Goal: Task Accomplishment & Management: Use online tool/utility

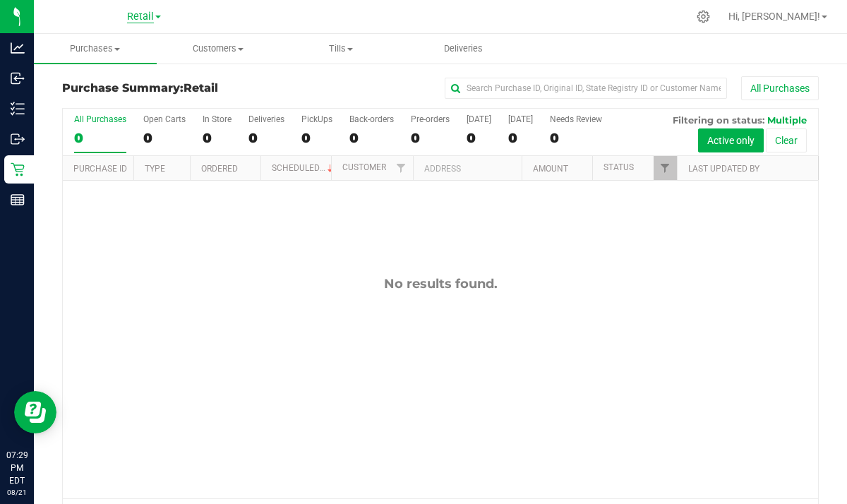
click at [133, 16] on span "Retail" at bounding box center [140, 17] width 27 height 13
click at [81, 46] on link "Cultivation" at bounding box center [144, 49] width 206 height 19
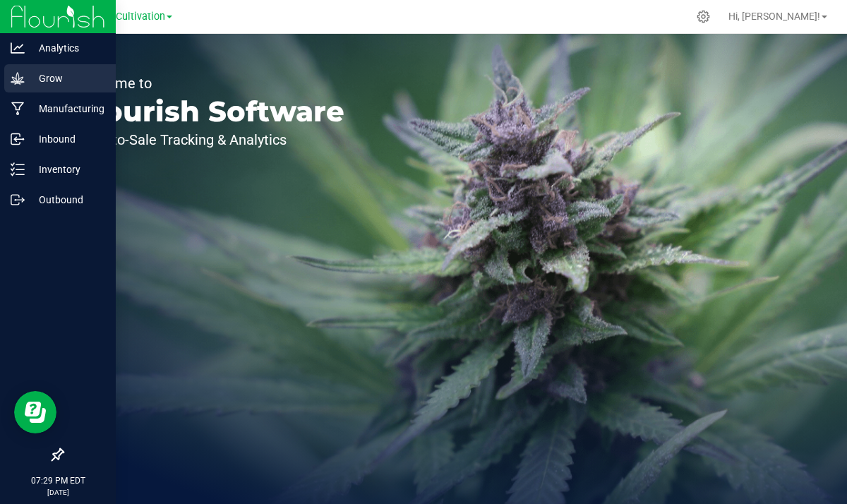
click at [80, 81] on p "Grow" at bounding box center [67, 78] width 85 height 17
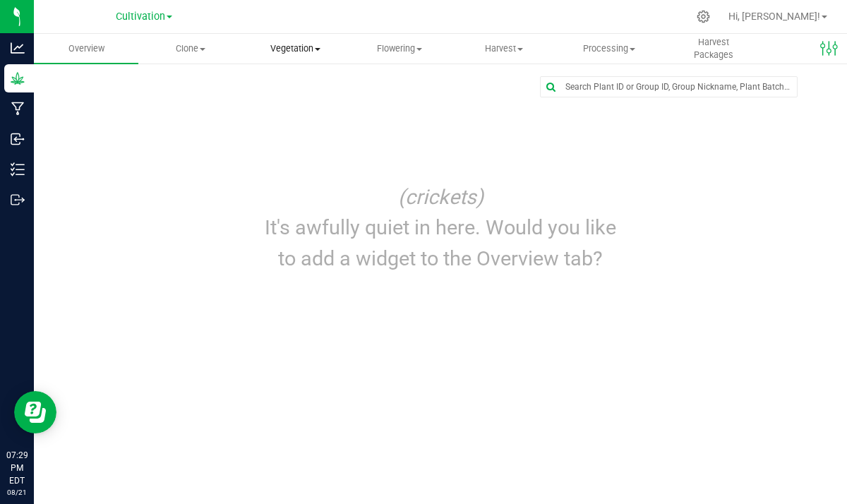
click at [296, 53] on span "Vegetation" at bounding box center [295, 48] width 103 height 13
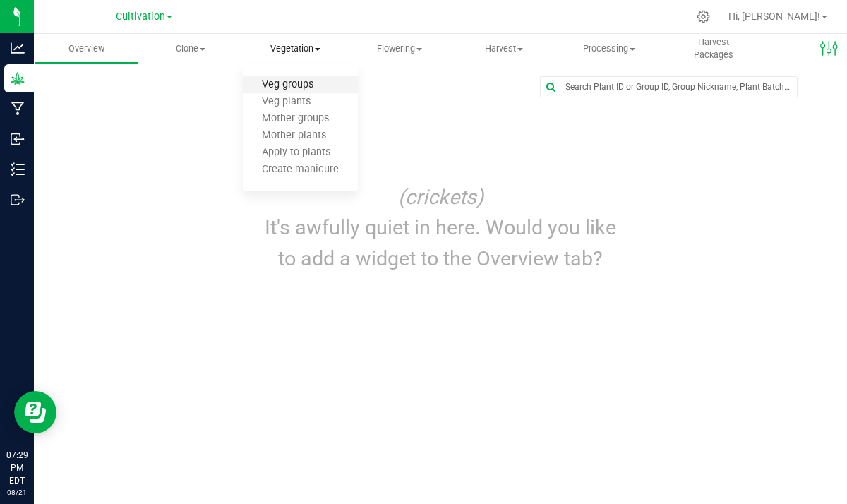
click at [294, 87] on span "Veg groups" at bounding box center [288, 85] width 90 height 12
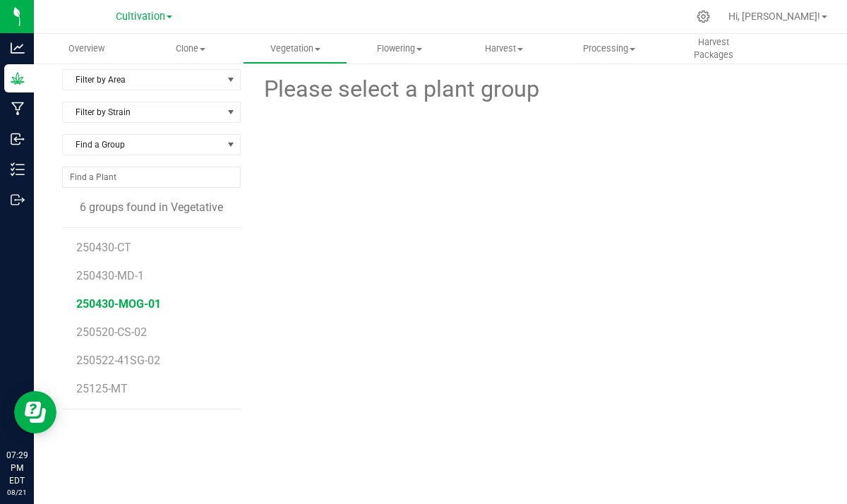
scroll to position [10, 0]
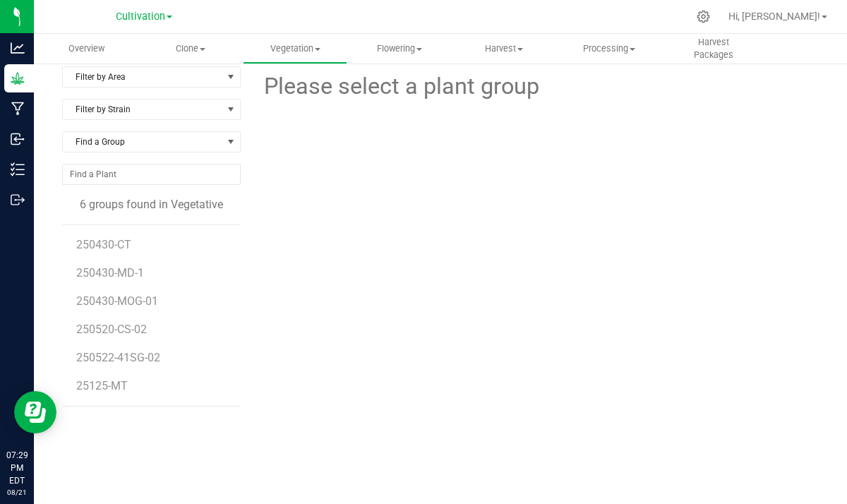
click at [114, 395] on li "25125-MT" at bounding box center [153, 386] width 154 height 40
click at [116, 391] on span "25125-MT" at bounding box center [102, 385] width 53 height 13
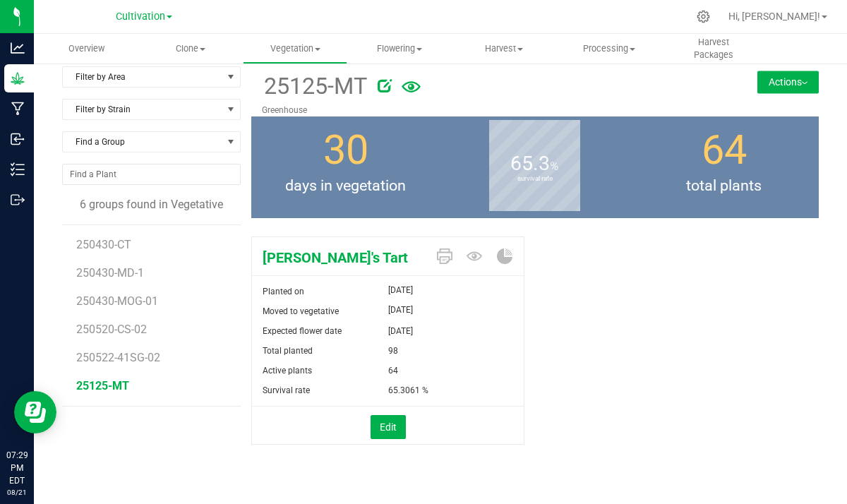
click at [150, 316] on li "250520-CS-02" at bounding box center [153, 324] width 154 height 28
click at [145, 314] on li "250520-CS-02" at bounding box center [153, 324] width 154 height 28
click at [140, 310] on li "250520-CS-02" at bounding box center [153, 324] width 154 height 28
click at [140, 306] on span "250430-MOG-01" at bounding box center [118, 300] width 85 height 13
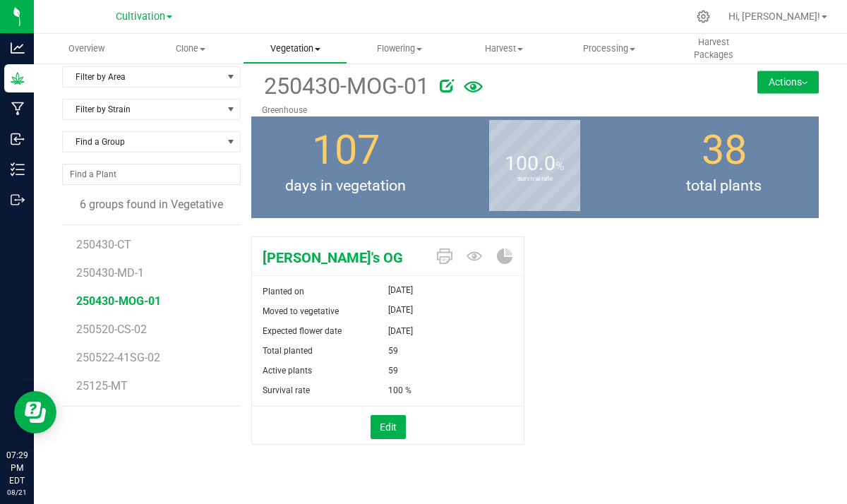
click at [282, 49] on span "Vegetation" at bounding box center [295, 48] width 103 height 13
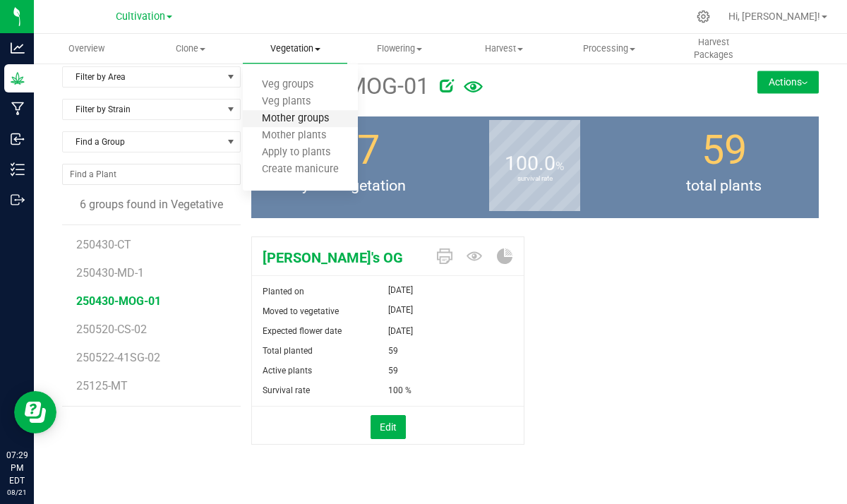
click at [282, 122] on span "Mother groups" at bounding box center [295, 119] width 105 height 12
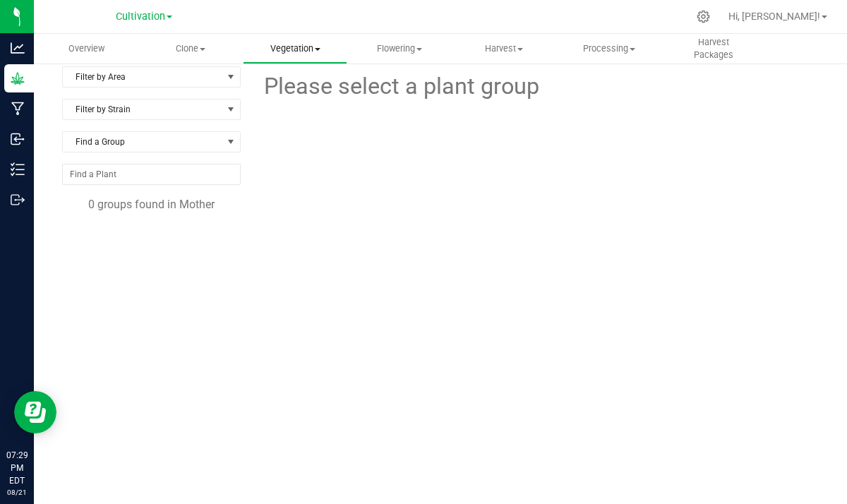
click at [284, 56] on uib-tab-heading "Vegetation Veg groups Veg plants Mother groups Mother plants Apply to plants Cr…" at bounding box center [295, 49] width 103 height 28
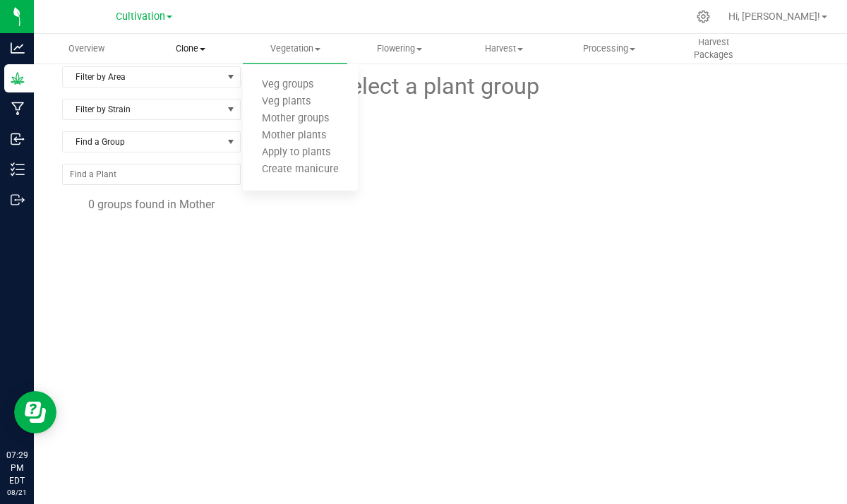
click at [189, 42] on span "Clone" at bounding box center [190, 48] width 103 height 13
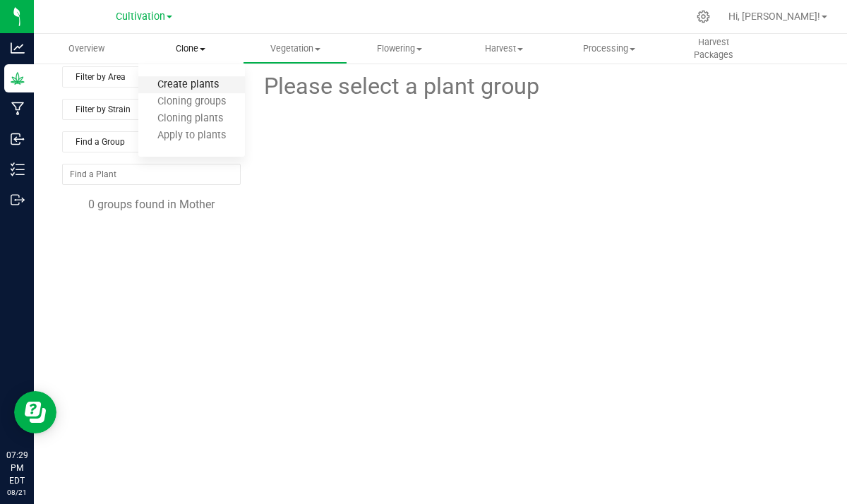
click at [194, 89] on span "Create plants" at bounding box center [188, 85] width 100 height 12
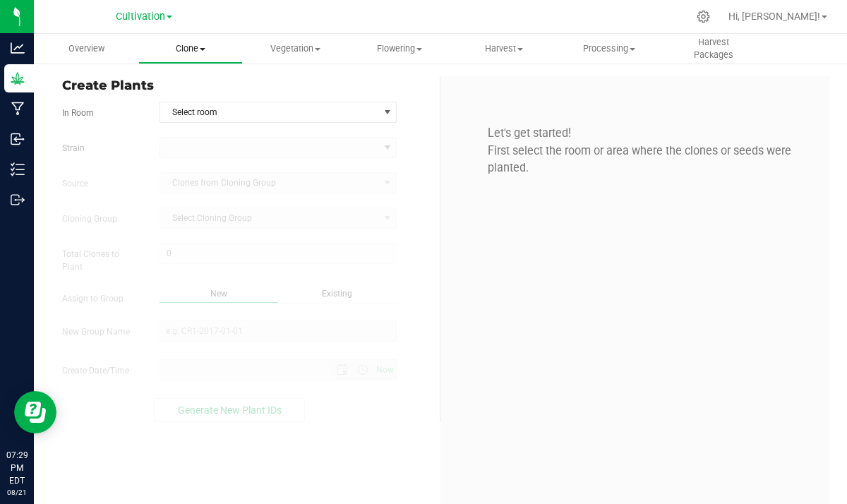
type input "[DATE] 7:29 PM"
click at [200, 49] on span "Clone" at bounding box center [190, 48] width 103 height 13
click at [200, 107] on span "Cloning groups" at bounding box center [191, 102] width 107 height 12
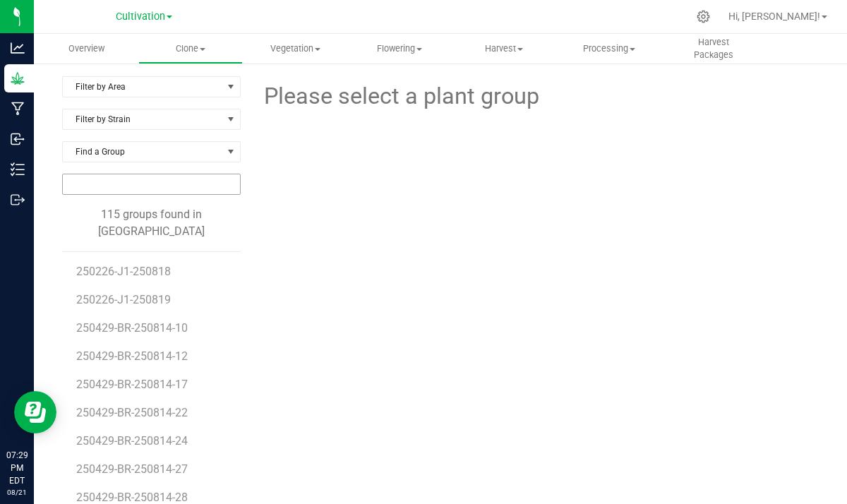
click at [136, 184] on input "NO DATA FOUND" at bounding box center [151, 184] width 177 height 20
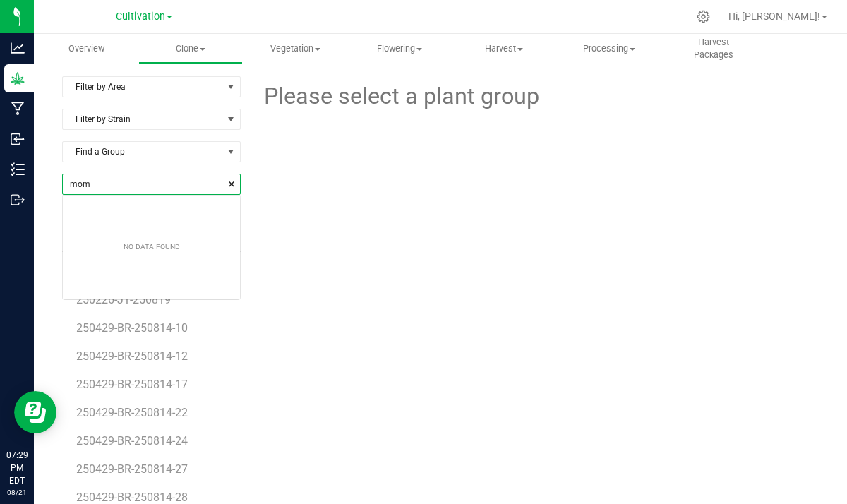
scroll to position [20, 177]
type input "mom"
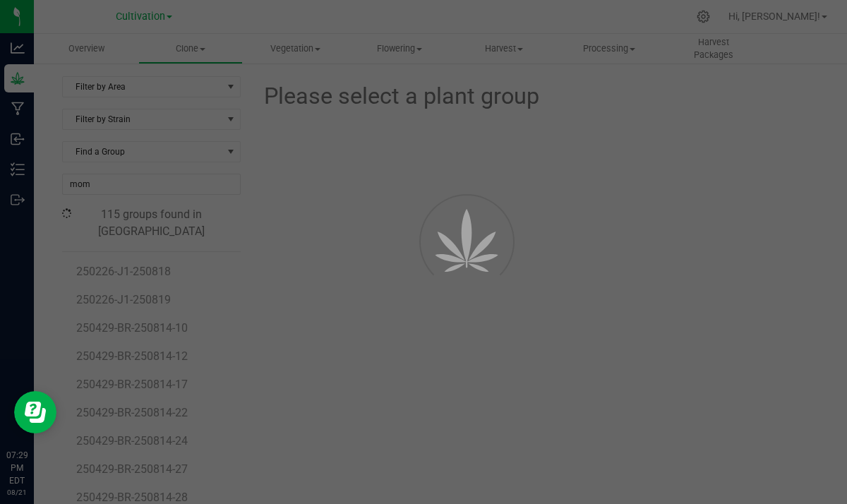
click at [294, 272] on div "Overview Clone Create plants Cloning groups Cloning plants Apply to plants Vege…" at bounding box center [440, 269] width 813 height 470
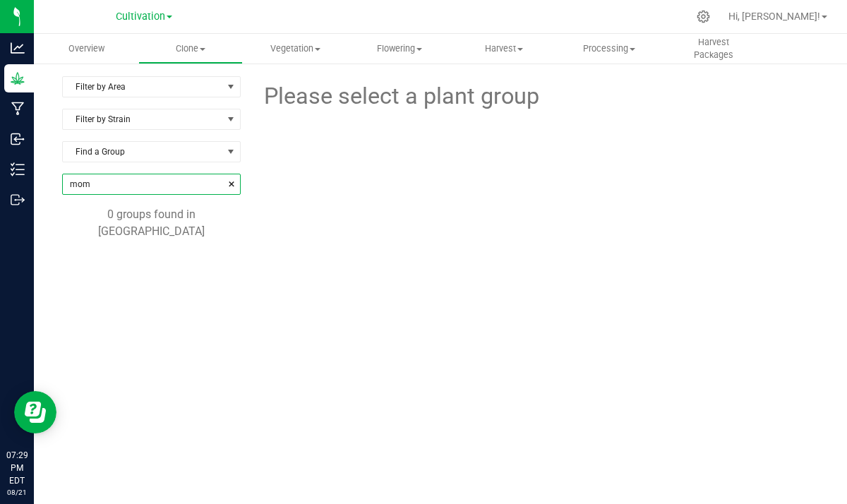
click at [150, 190] on input "mom" at bounding box center [151, 184] width 177 height 20
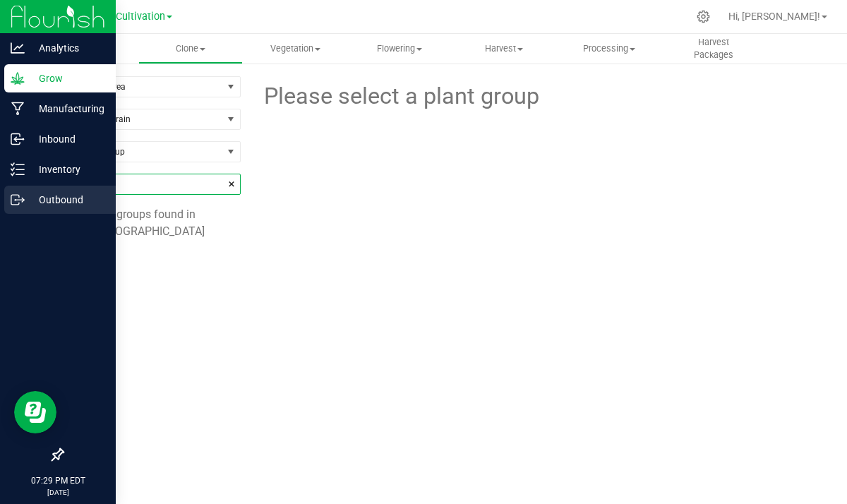
drag, startPoint x: 94, startPoint y: 182, endPoint x: 27, endPoint y: 186, distance: 67.2
click at [27, 186] on div "Analytics Grow Manufacturing Inbound Inventory Outbound 07:29 PM EDT [DATE] 08/…" at bounding box center [423, 252] width 847 height 504
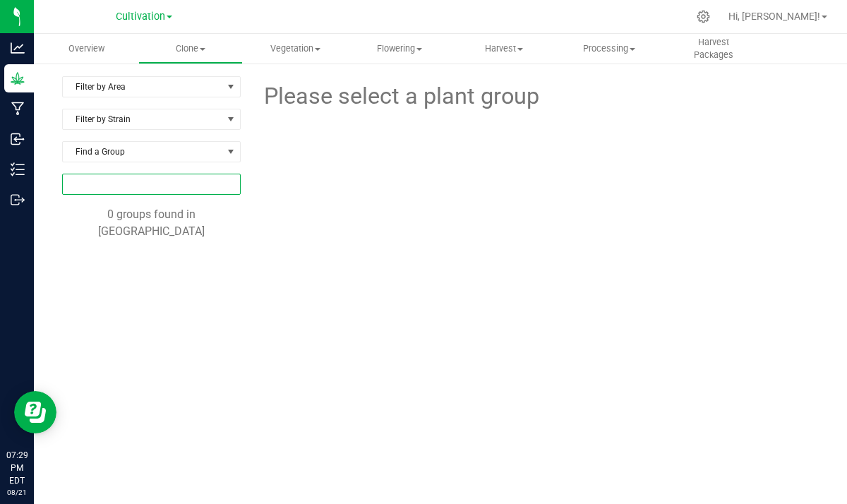
click at [173, 191] on input "NO DATA FOUND" at bounding box center [151, 184] width 177 height 20
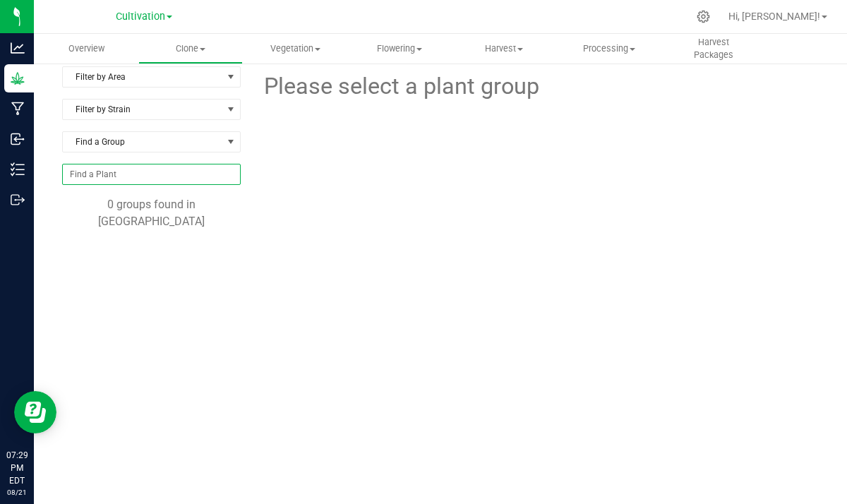
click at [164, 296] on div "Overview Clone Create plants Cloning groups Cloning plants Apply to plants Vege…" at bounding box center [440, 269] width 813 height 470
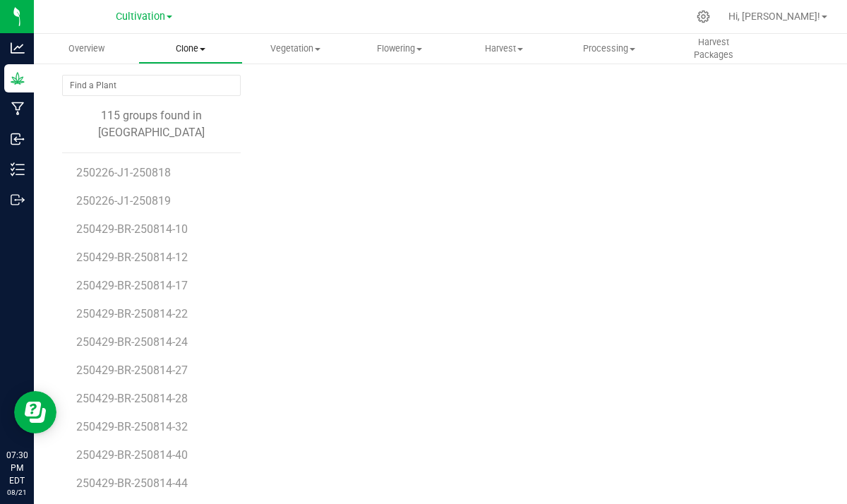
click at [203, 52] on span "Clone" at bounding box center [190, 48] width 103 height 13
click at [287, 52] on span "Vegetation" at bounding box center [295, 48] width 103 height 13
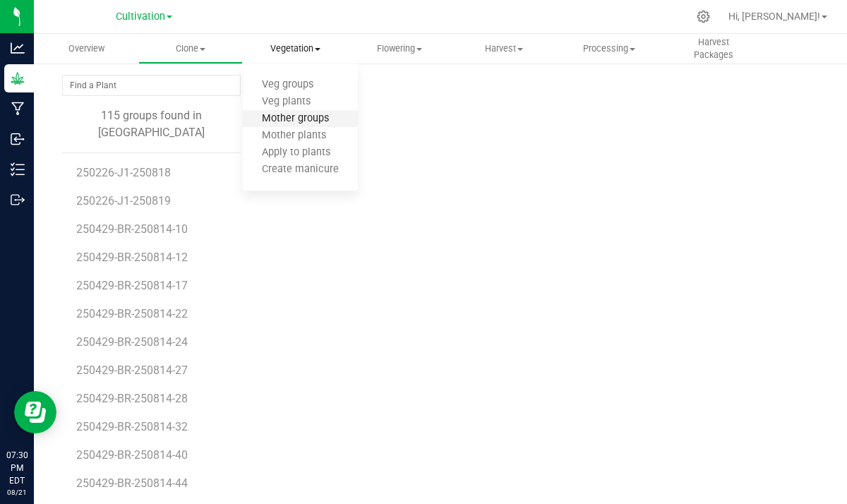
click at [314, 122] on span "Mother groups" at bounding box center [295, 119] width 105 height 12
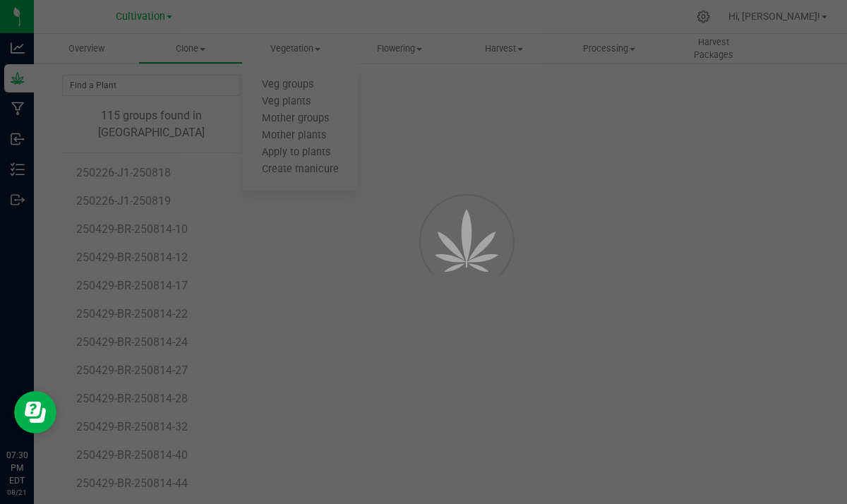
scroll to position [10, 0]
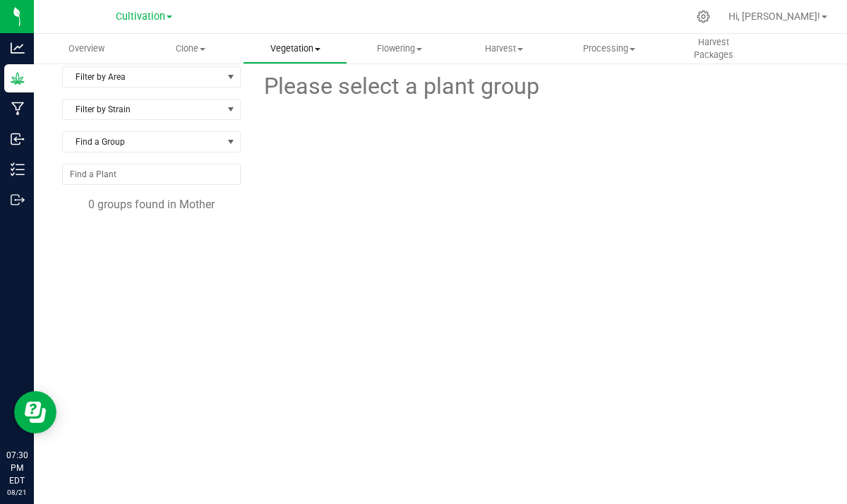
click at [296, 47] on span "Vegetation" at bounding box center [295, 48] width 103 height 13
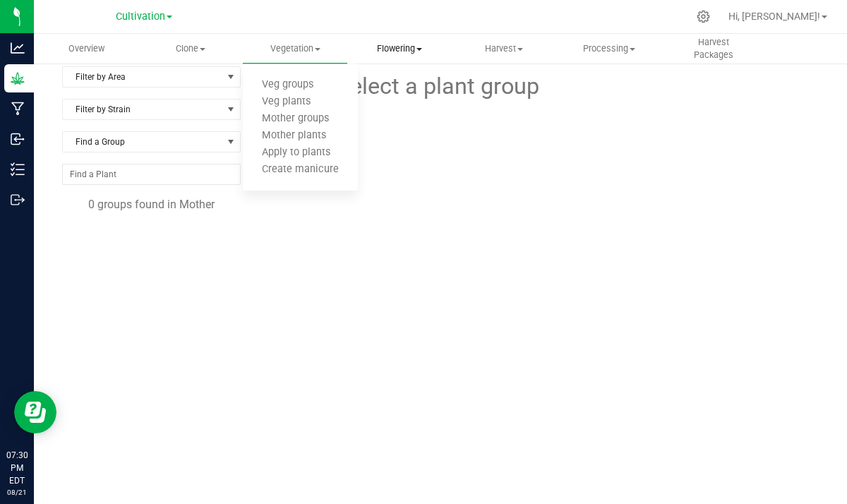
click at [406, 59] on uib-tab-heading "Flowering Create harvest Flowering groups Flowering plants Apply to plants" at bounding box center [399, 49] width 103 height 28
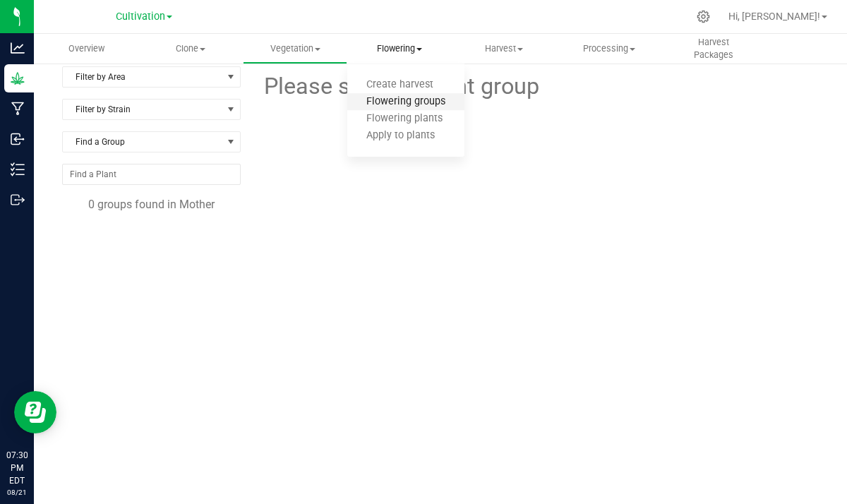
click at [398, 102] on span "Flowering groups" at bounding box center [405, 102] width 117 height 12
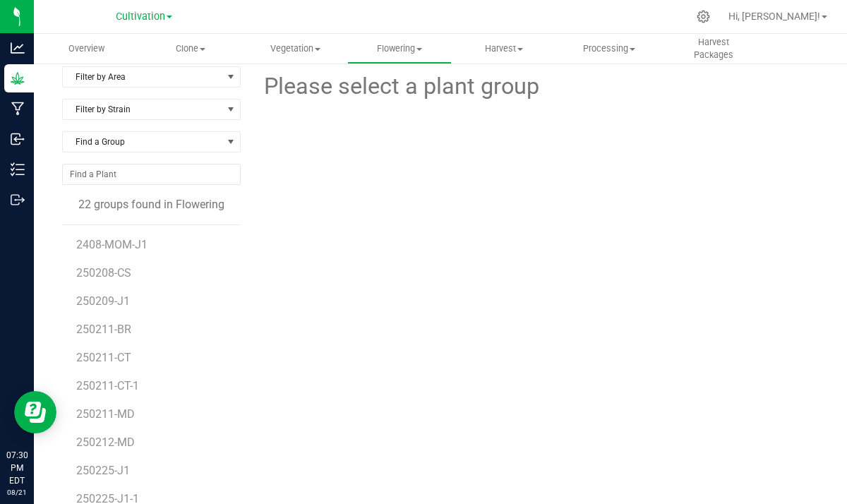
click at [128, 255] on li "250208-CS" at bounding box center [153, 267] width 154 height 28
click at [125, 241] on span "2408-MOM-J1" at bounding box center [113, 244] width 74 height 13
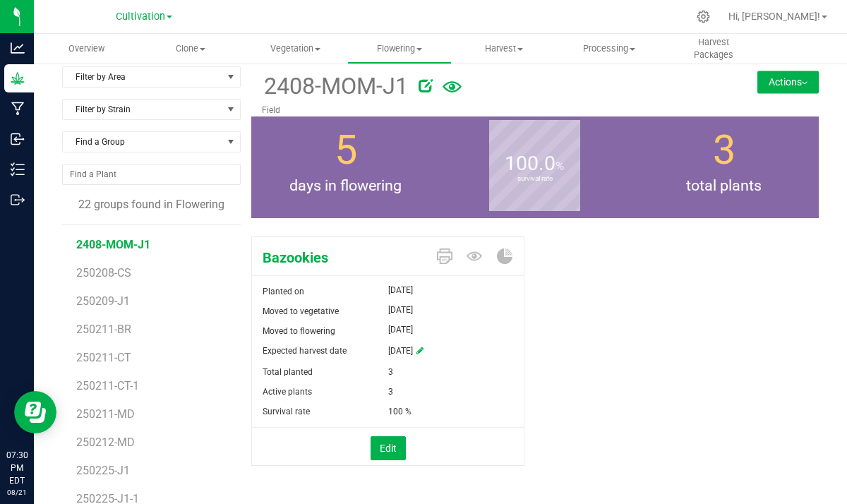
click at [807, 82] on button "Actions" at bounding box center [787, 82] width 61 height 23
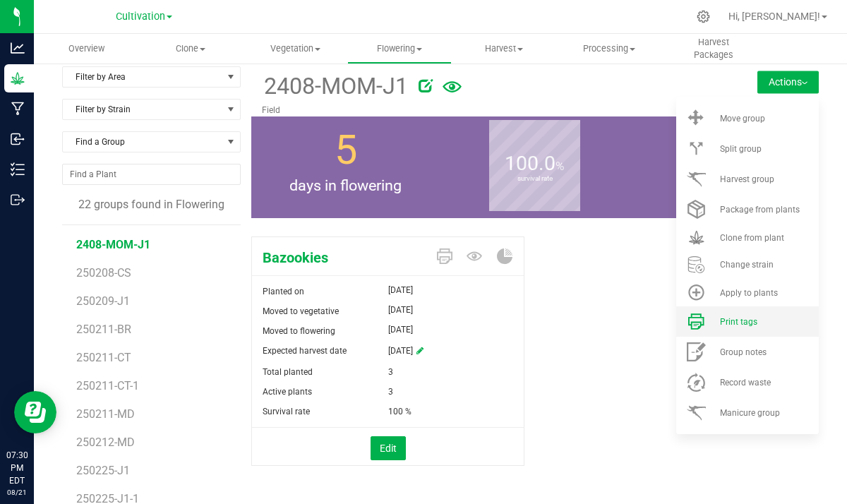
click at [726, 320] on span "Print tags" at bounding box center [738, 322] width 37 height 10
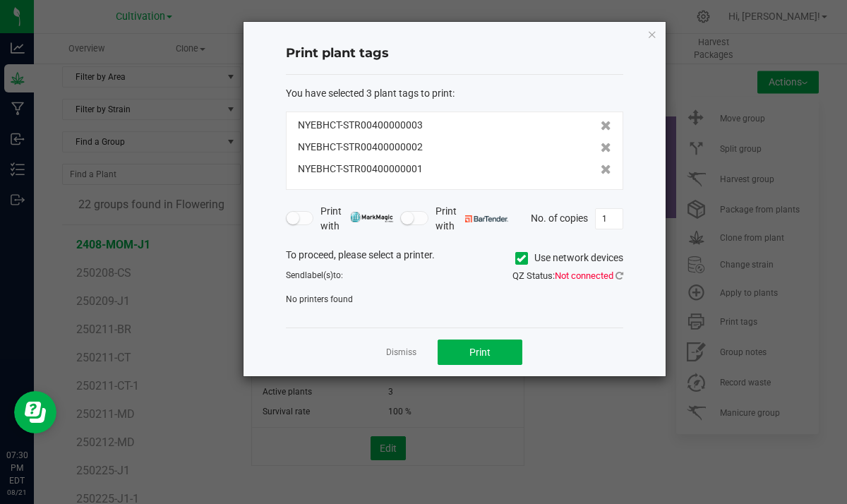
click at [517, 258] on icon at bounding box center [521, 258] width 9 height 0
click at [0, 0] on input "Use network devices" at bounding box center [0, 0] width 0 height 0
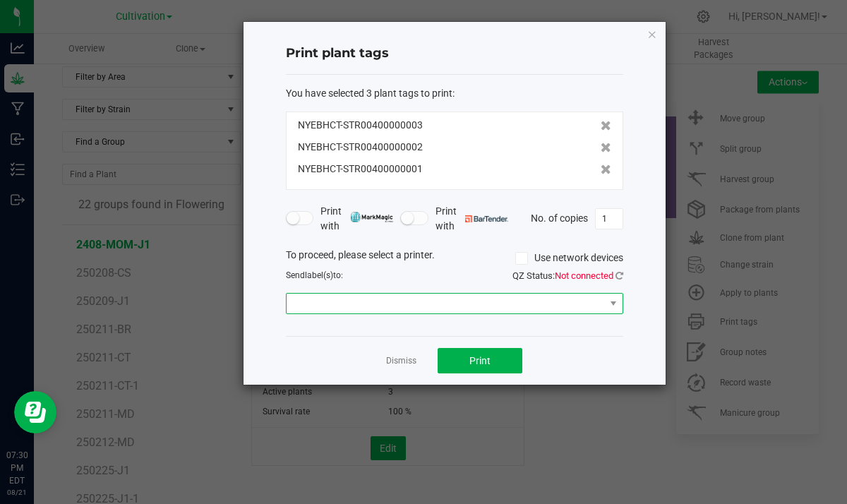
click at [371, 306] on span at bounding box center [446, 304] width 318 height 20
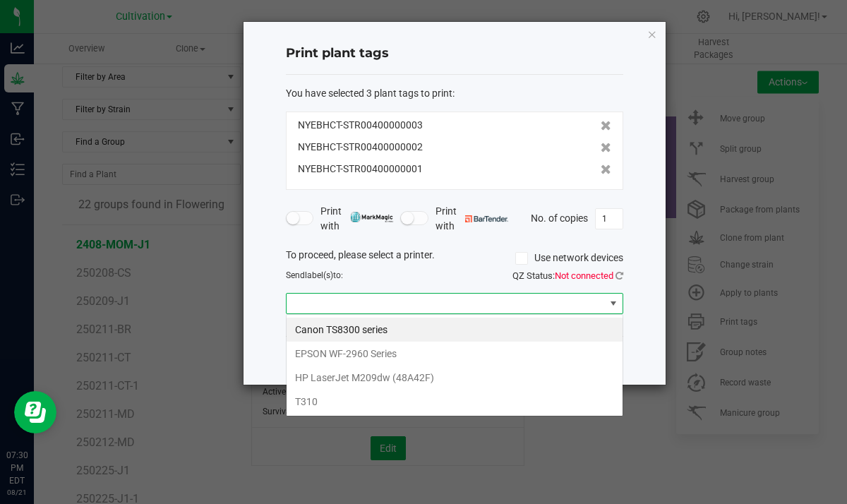
scroll to position [21, 337]
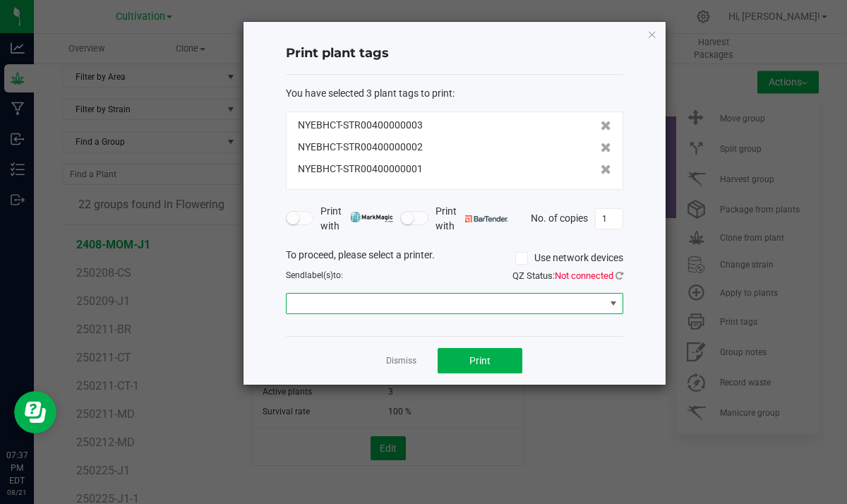
click at [652, 37] on icon "button" at bounding box center [652, 33] width 10 height 17
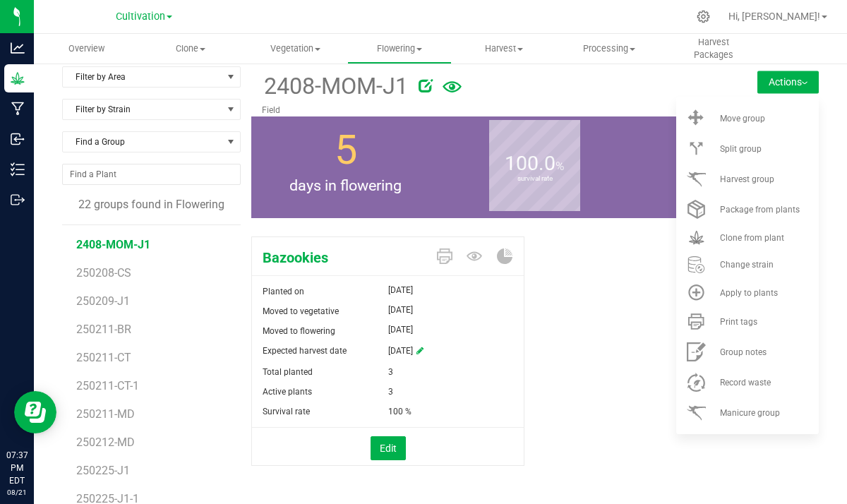
click at [621, 5] on div at bounding box center [470, 17] width 435 height 28
click at [711, 18] on icon at bounding box center [703, 16] width 15 height 15
